Goal: Transaction & Acquisition: Purchase product/service

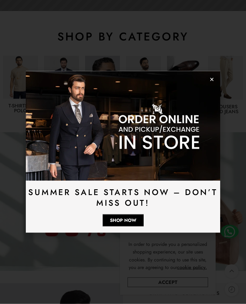
scroll to position [204, 0]
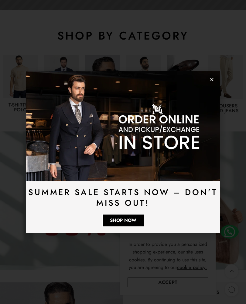
click at [125, 222] on span "Shop Now" at bounding box center [123, 220] width 26 height 5
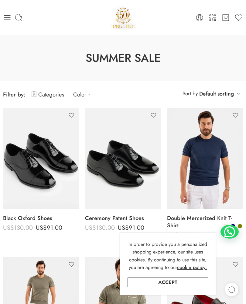
click at [8, 17] on icon at bounding box center [7, 17] width 9 height 9
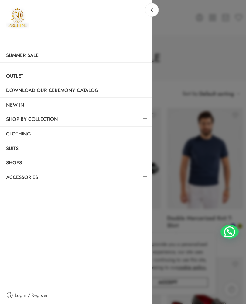
click at [18, 134] on link "Clothing" at bounding box center [76, 134] width 152 height 14
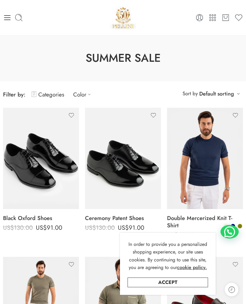
click at [23, 13] on icon at bounding box center [19, 17] width 9 height 9
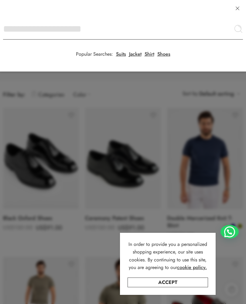
click at [3, 18] on input "Search here" at bounding box center [123, 28] width 240 height 21
click at [151, 56] on link "Shirt" at bounding box center [150, 54] width 10 height 5
type input "*****"
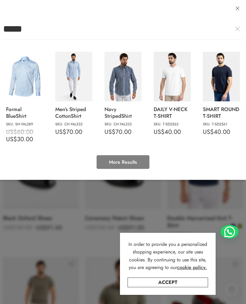
click at [127, 160] on link "More Results" at bounding box center [123, 162] width 53 height 14
click at [129, 160] on link "More Results" at bounding box center [123, 162] width 53 height 14
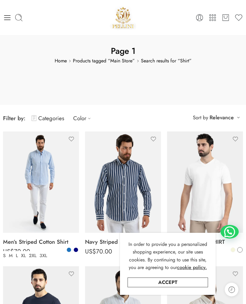
click at [15, 252] on link "L" at bounding box center [16, 255] width 5 height 7
click at [66, 192] on img at bounding box center [41, 181] width 76 height 101
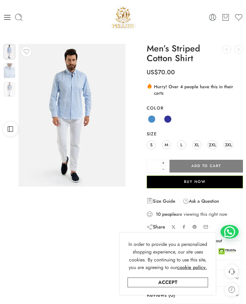
click at [181, 283] on link "Accept" at bounding box center [168, 282] width 81 height 10
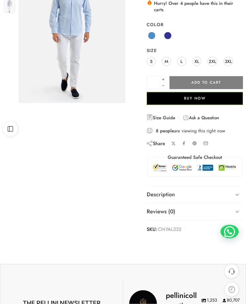
scroll to position [84, 0]
click at [165, 196] on link "Description" at bounding box center [195, 194] width 96 height 17
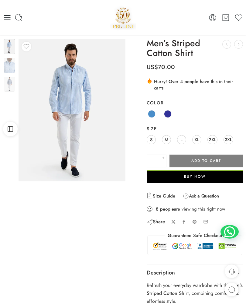
scroll to position [6, 0]
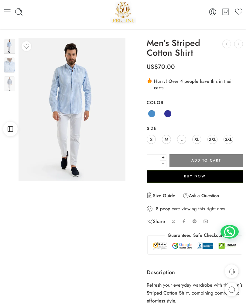
click at [166, 112] on span at bounding box center [168, 114] width 8 height 8
click at [169, 139] on link "M" at bounding box center [166, 139] width 9 height 9
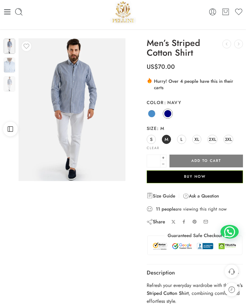
click at [155, 109] on link "Blue" at bounding box center [152, 113] width 10 height 10
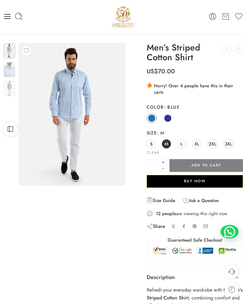
scroll to position [0, 0]
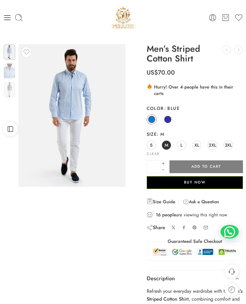
click at [165, 202] on link "Size Guide" at bounding box center [161, 201] width 29 height 7
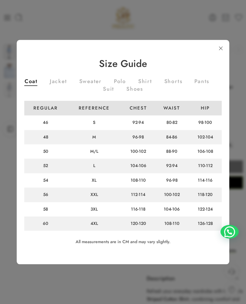
click at [222, 49] on link at bounding box center [220, 48] width 11 height 11
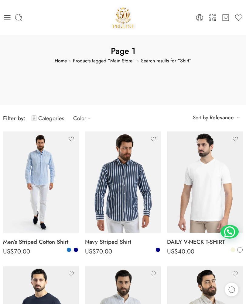
click at [22, 17] on icon at bounding box center [19, 17] width 9 height 9
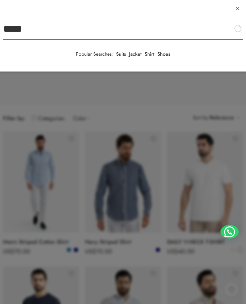
click at [3, 18] on input "*****" at bounding box center [123, 28] width 240 height 21
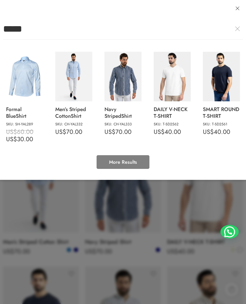
click at [42, 30] on input "*****" at bounding box center [123, 28] width 240 height 21
click at [32, 81] on img at bounding box center [24, 77] width 37 height 50
type input "**********"
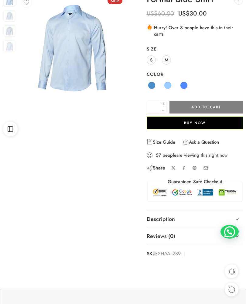
scroll to position [49, 0]
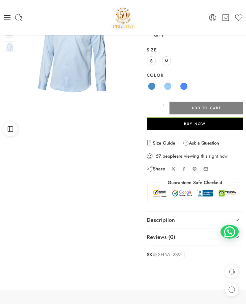
click at [170, 215] on link "Description" at bounding box center [195, 219] width 96 height 17
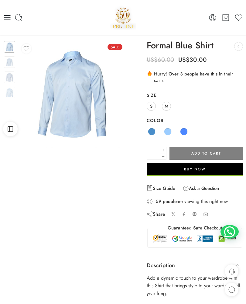
scroll to position [2, 0]
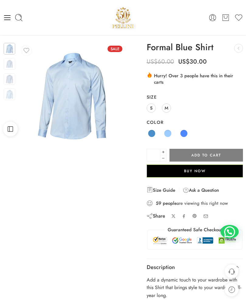
click at [149, 129] on span at bounding box center [152, 133] width 8 height 8
click at [154, 130] on span at bounding box center [151, 133] width 7 height 7
click at [186, 129] on span at bounding box center [184, 133] width 8 height 8
click at [172, 128] on link "Light Blue" at bounding box center [168, 133] width 10 height 10
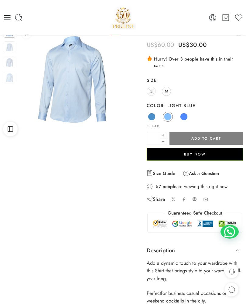
scroll to position [0, 0]
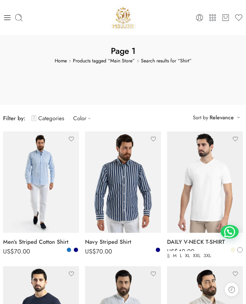
click at [22, 15] on icon at bounding box center [19, 17] width 9 height 9
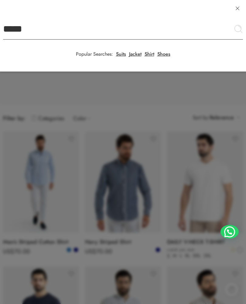
click at [3, 18] on input "*****" at bounding box center [123, 28] width 240 height 21
